Goal: Use online tool/utility: Use online tool/utility

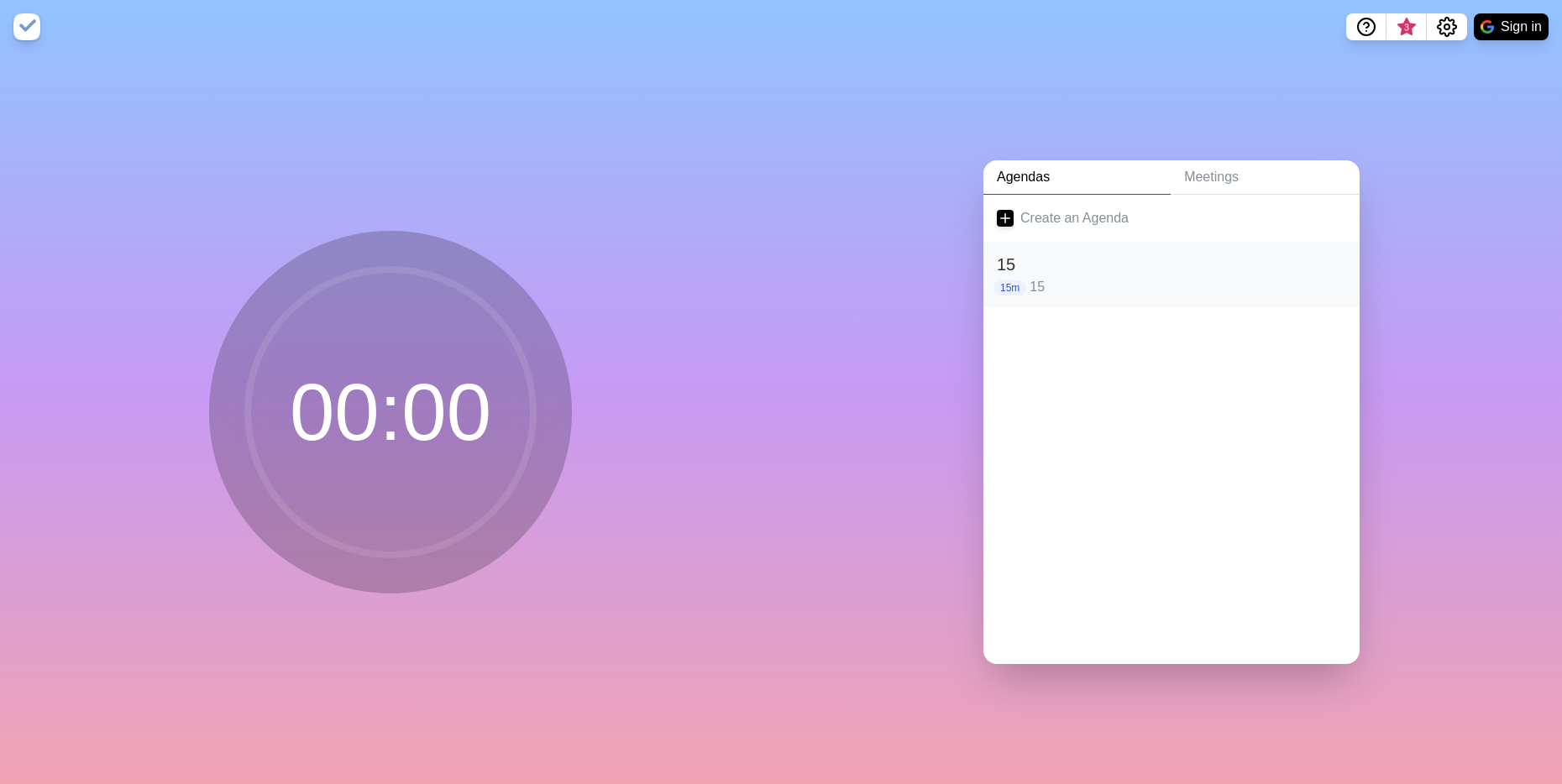
click at [1090, 282] on p "15" at bounding box center [1187, 286] width 317 height 20
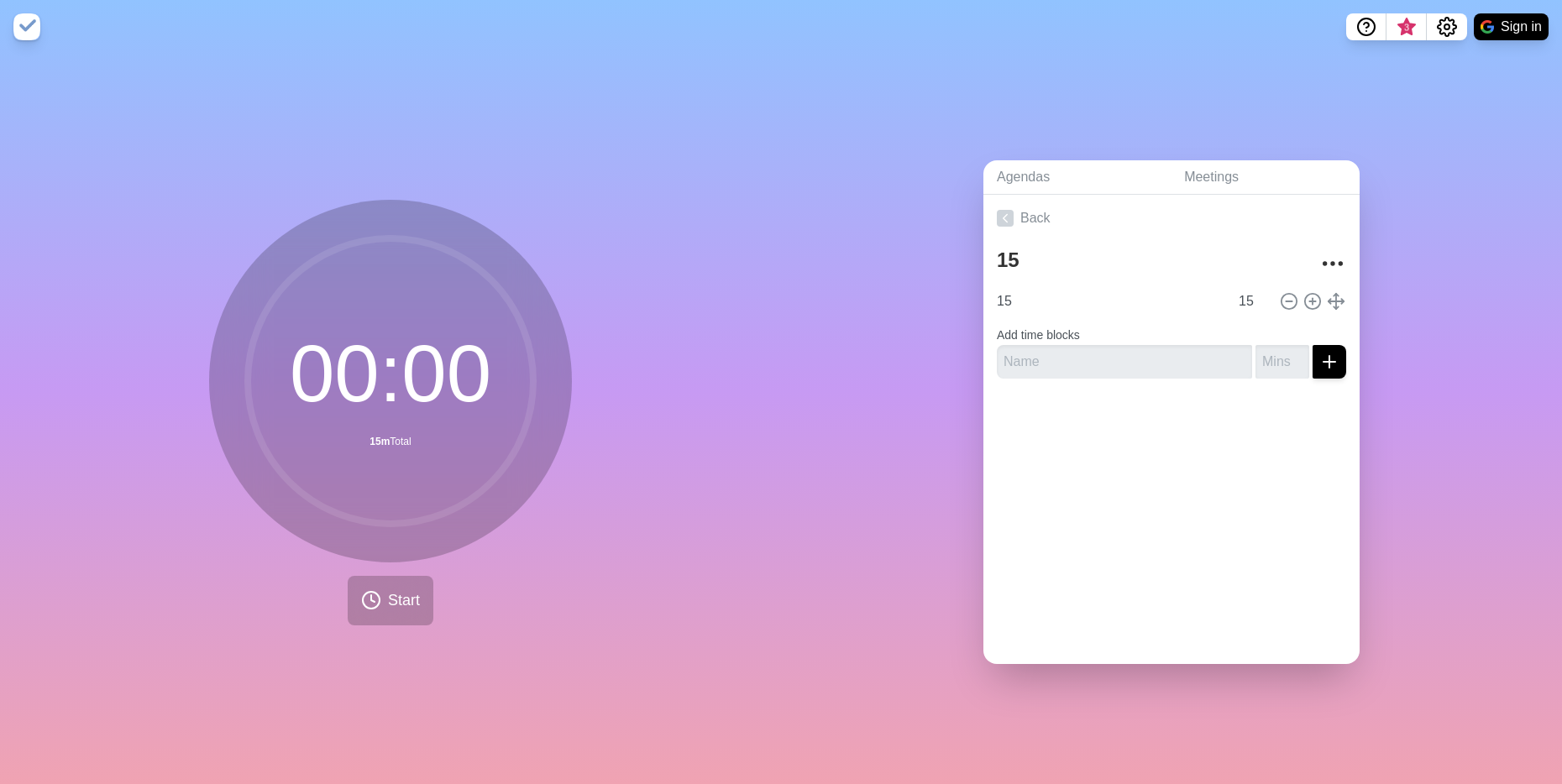
click at [1034, 318] on form "Add time blocks" at bounding box center [1171, 348] width 349 height 60
click at [1030, 307] on input "15" at bounding box center [1109, 301] width 239 height 34
type input "1"
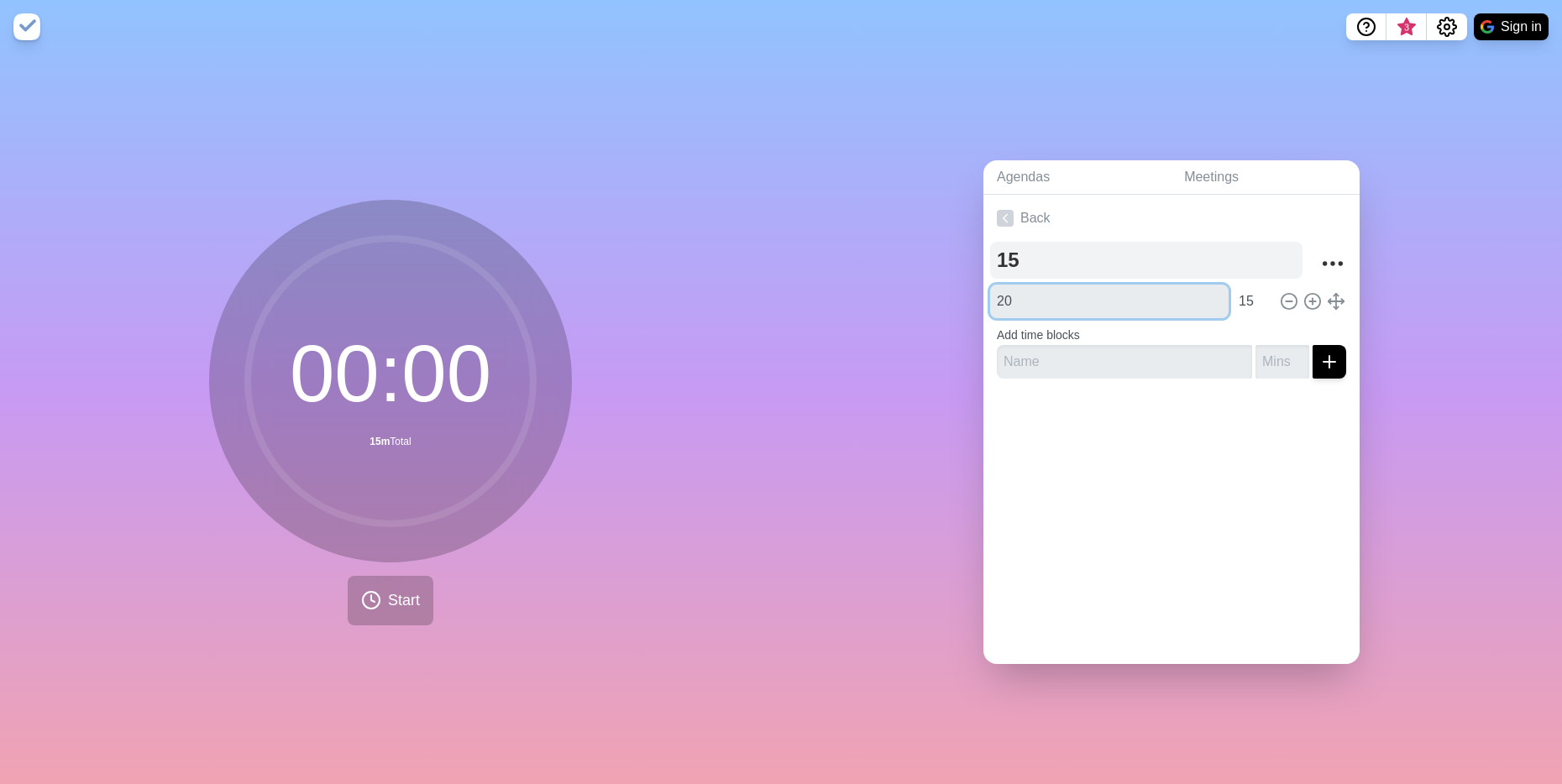
type input "20"
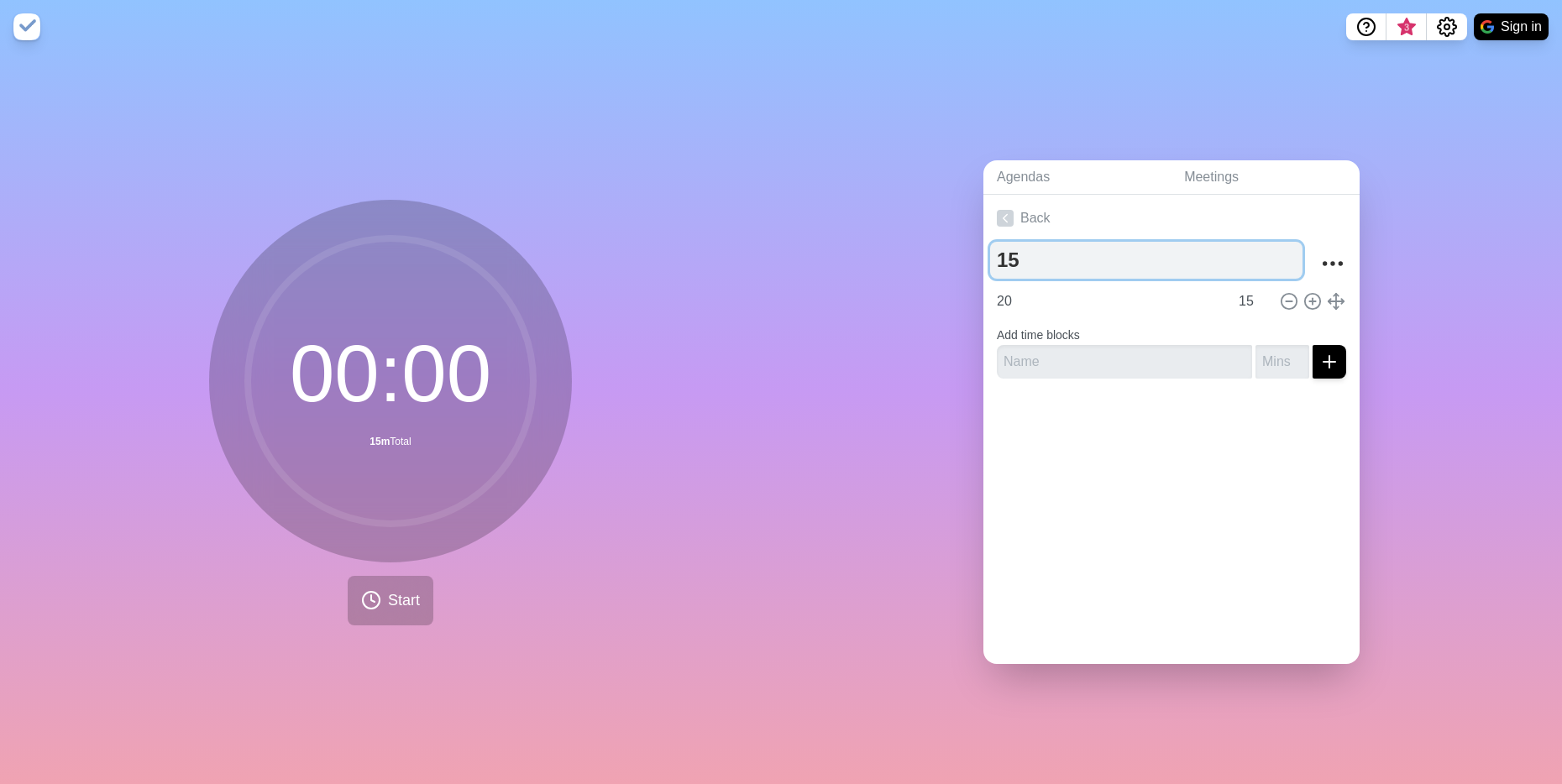
click at [990, 261] on textarea "15" at bounding box center [1146, 259] width 313 height 37
type textarea "20"
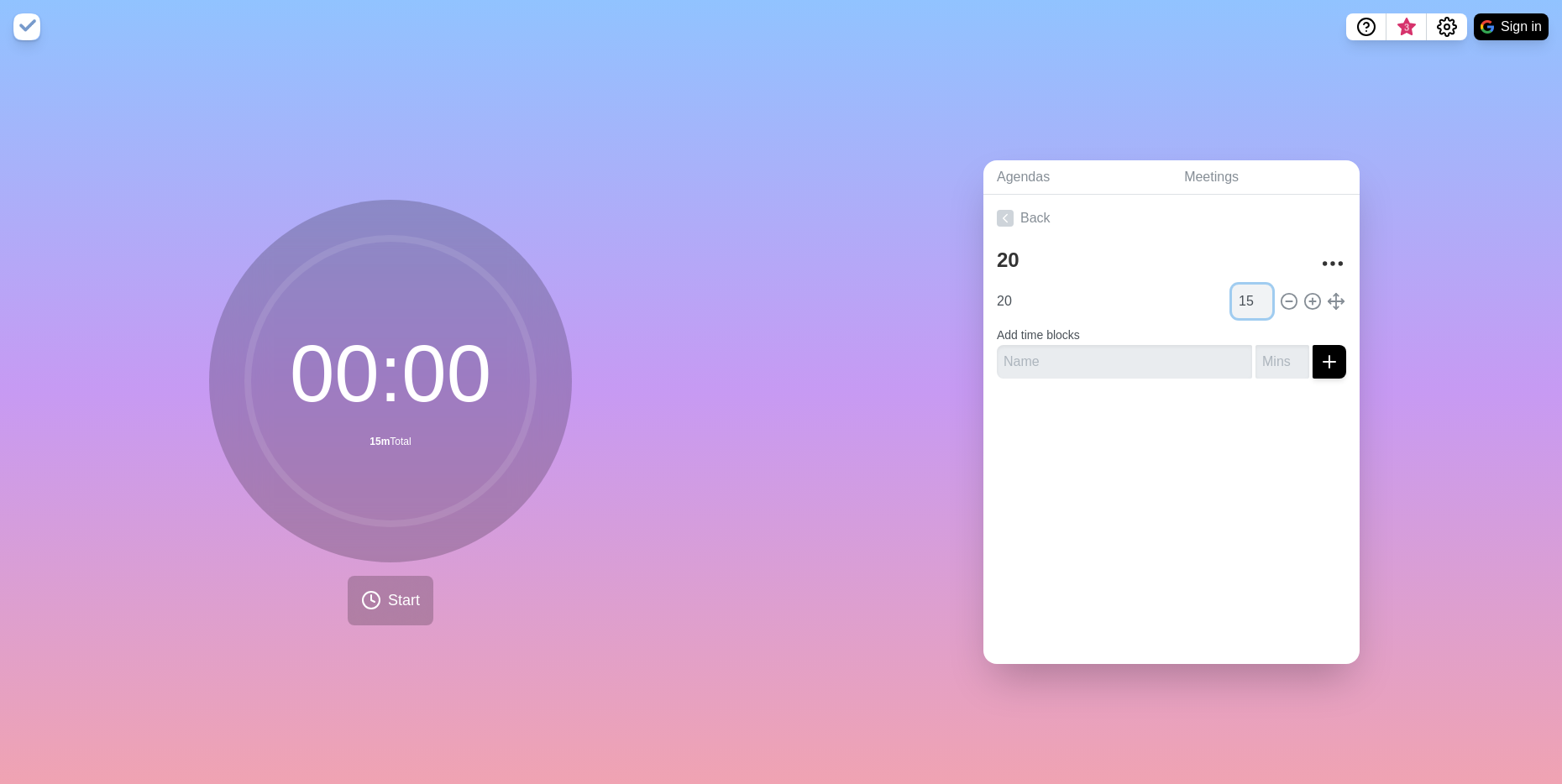
click at [1234, 284] on input "15" at bounding box center [1252, 301] width 40 height 34
type input "20"
click at [396, 599] on span "Start" at bounding box center [404, 601] width 32 height 23
